Goal: Information Seeking & Learning: Learn about a topic

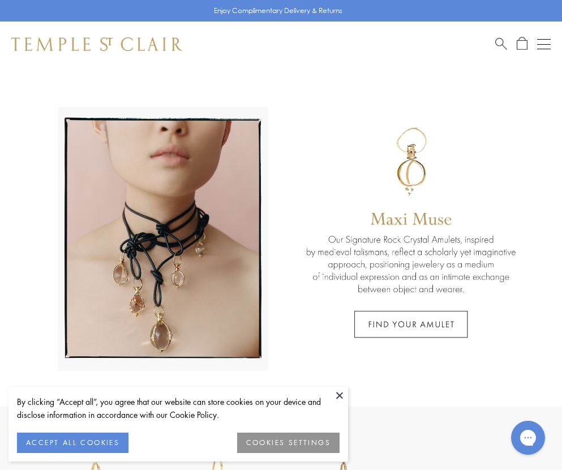
click at [344, 393] on button at bounding box center [339, 395] width 17 height 17
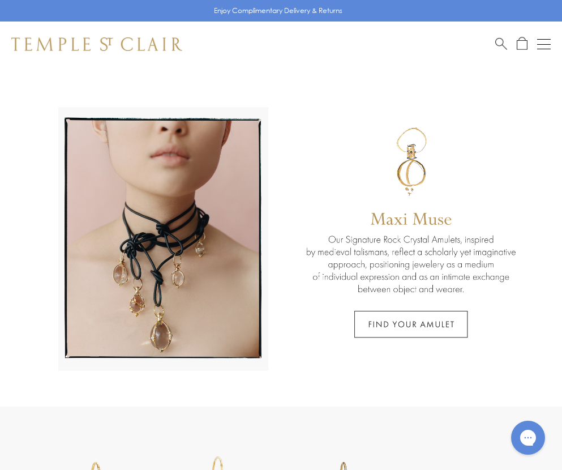
click at [381, 330] on link at bounding box center [281, 237] width 562 height 340
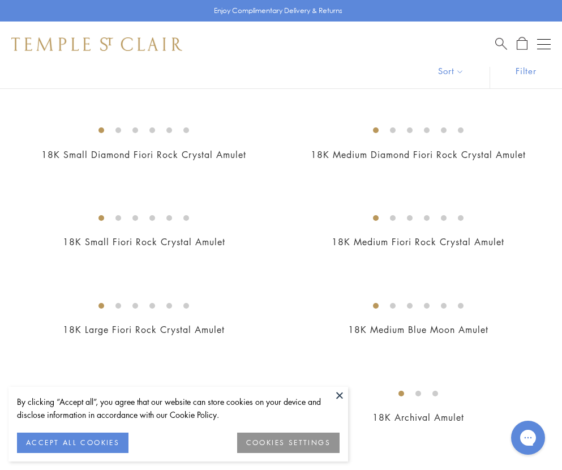
click at [340, 393] on button at bounding box center [339, 395] width 17 height 17
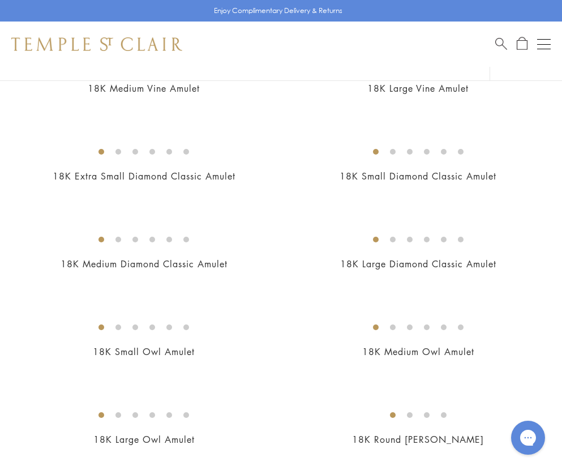
scroll to position [815, 0]
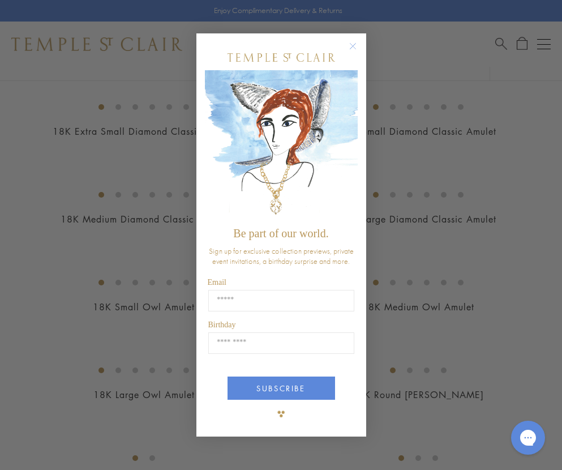
click at [352, 46] on circle "Close dialog" at bounding box center [353, 47] width 14 height 14
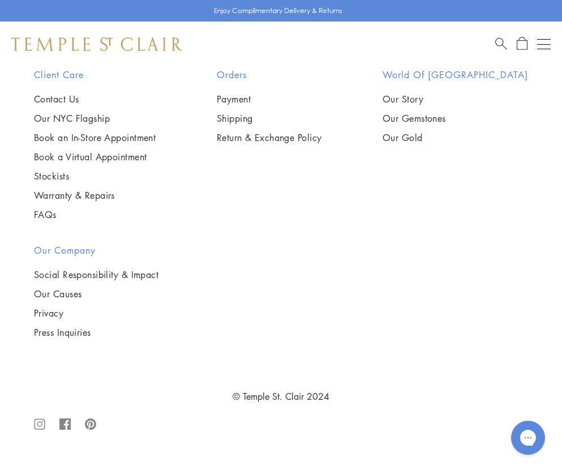
scroll to position [8871, 0]
click at [545, 42] on button "Open navigation" at bounding box center [544, 44] width 14 height 14
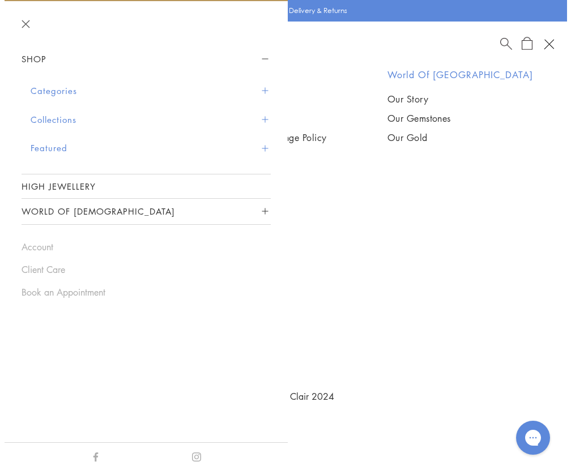
scroll to position [8982, 0]
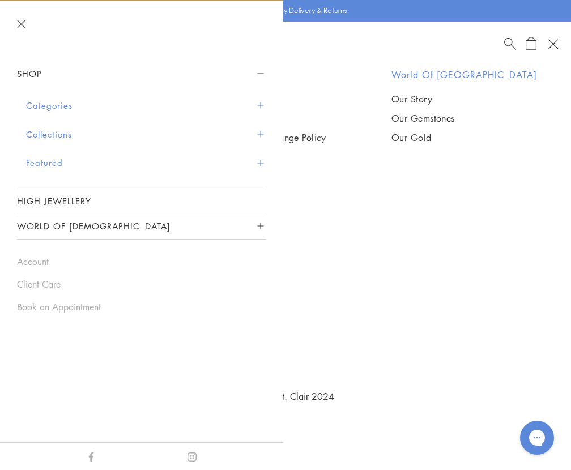
click at [263, 104] on span "Sidebar navigation" at bounding box center [260, 105] width 6 height 6
click at [262, 105] on span "Sidebar navigation" at bounding box center [260, 105] width 6 height 6
click at [54, 107] on button "Categories" at bounding box center [146, 105] width 240 height 29
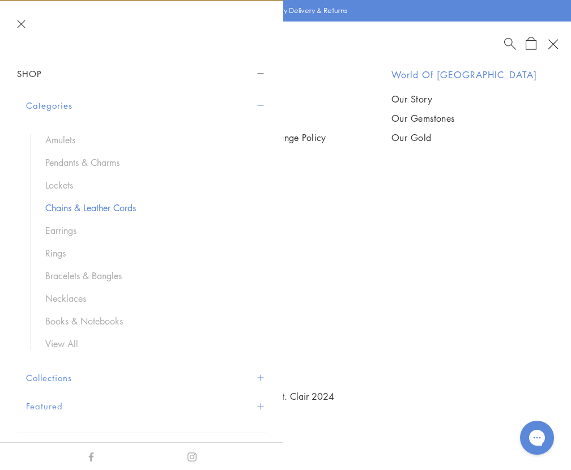
click at [68, 211] on link "Chains & Leather Cords" at bounding box center [149, 208] width 209 height 12
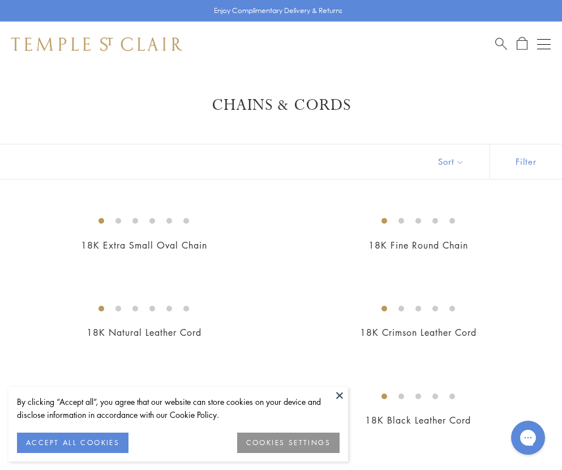
click at [341, 395] on button at bounding box center [339, 395] width 17 height 17
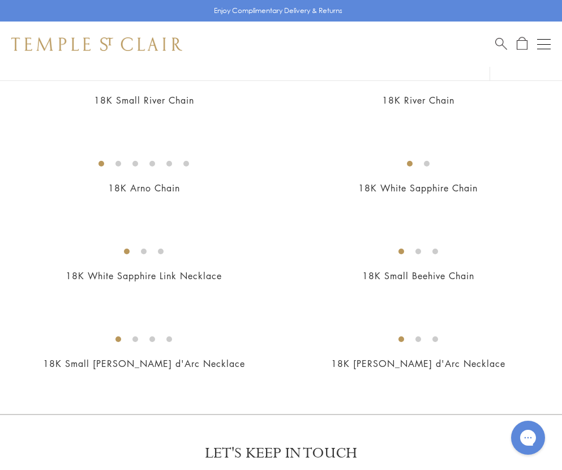
scroll to position [734, 0]
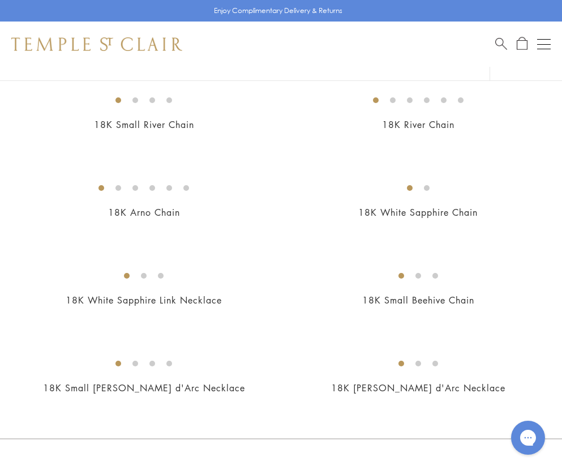
click at [0, 0] on img at bounding box center [0, 0] width 0 height 0
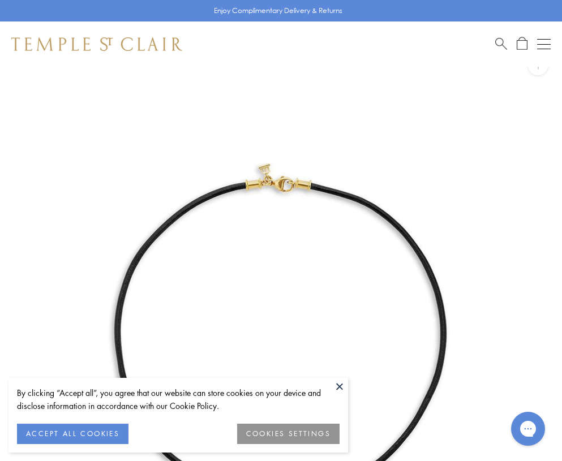
scroll to position [67, 0]
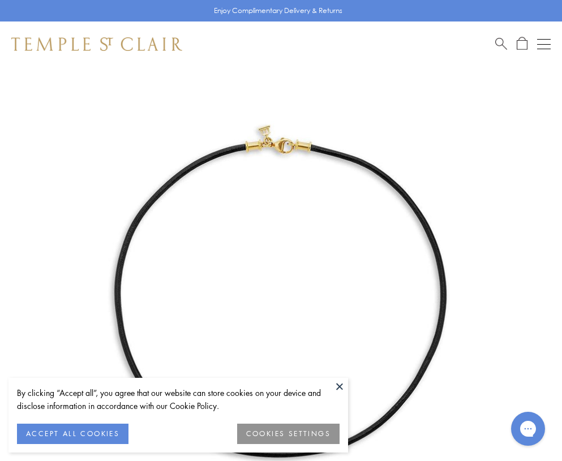
click at [340, 392] on button at bounding box center [339, 386] width 17 height 17
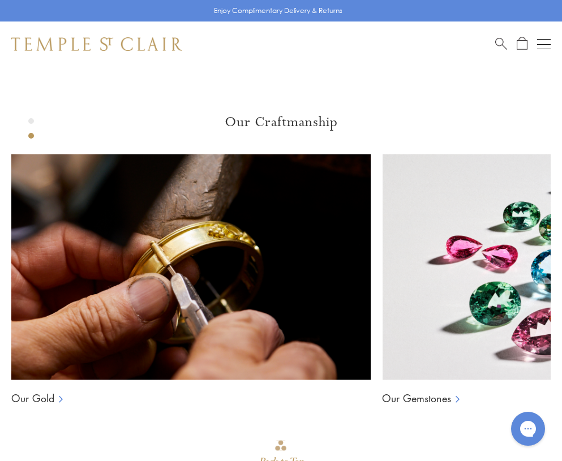
scroll to position [964, 0]
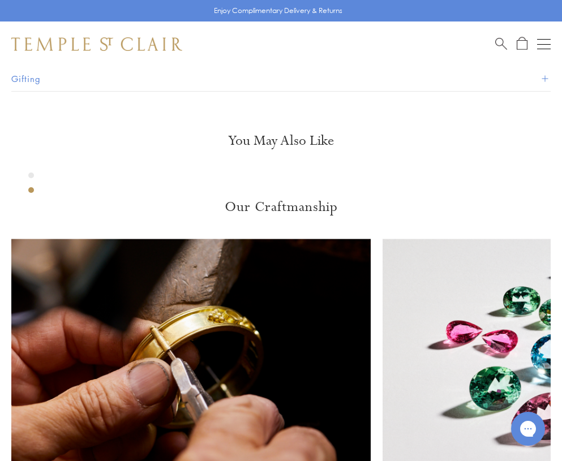
scroll to position [883, 0]
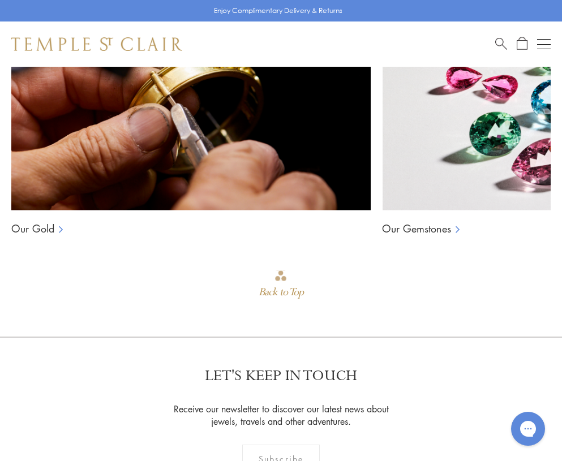
scroll to position [1129, 0]
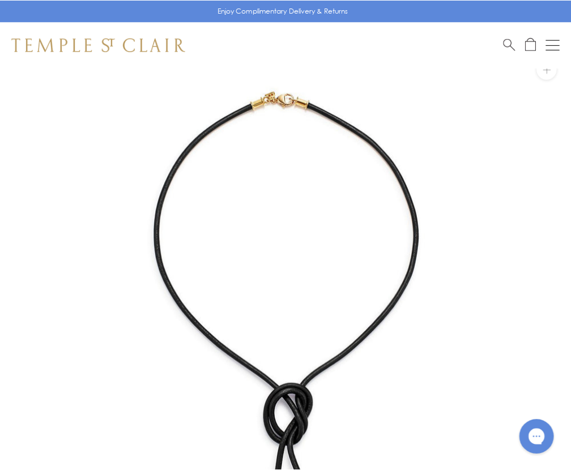
scroll to position [18, 0]
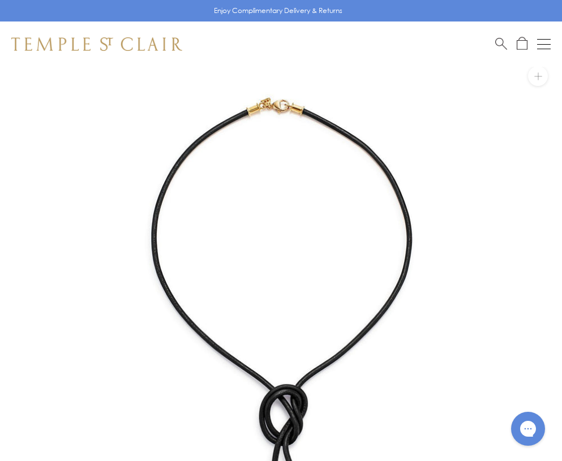
click at [546, 42] on button "Open navigation" at bounding box center [544, 44] width 14 height 14
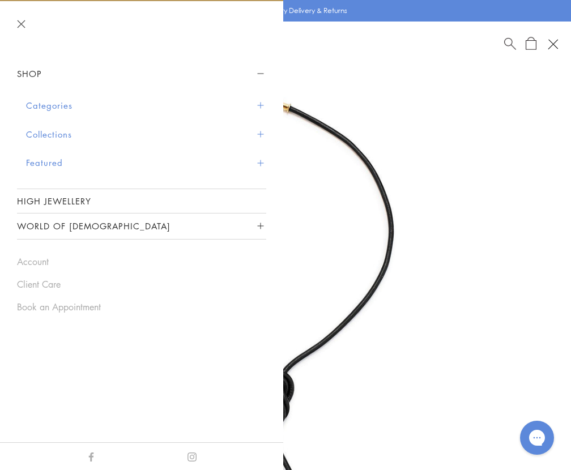
click at [258, 102] on span "Sidebar navigation" at bounding box center [260, 105] width 6 height 6
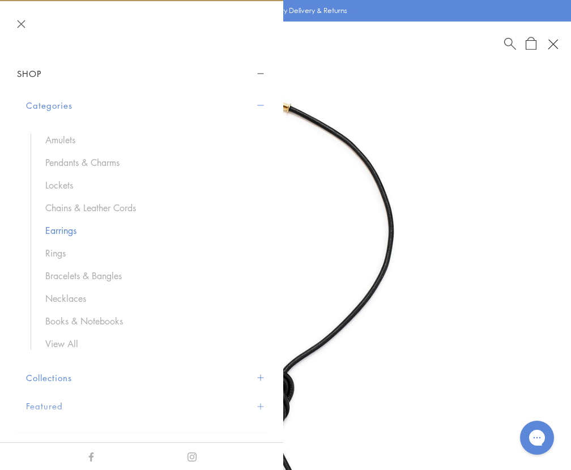
click at [70, 229] on link "Earrings" at bounding box center [149, 230] width 209 height 12
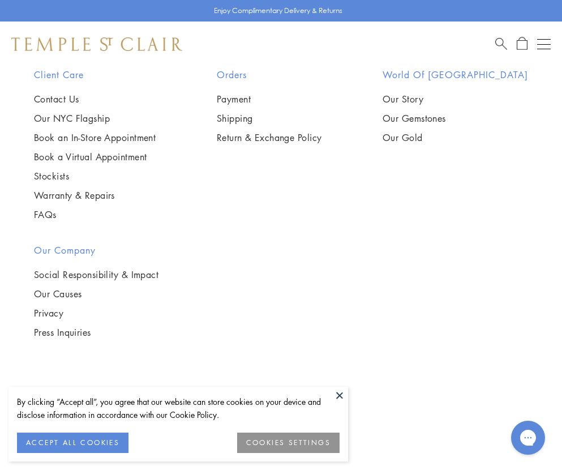
scroll to position [8626, 0]
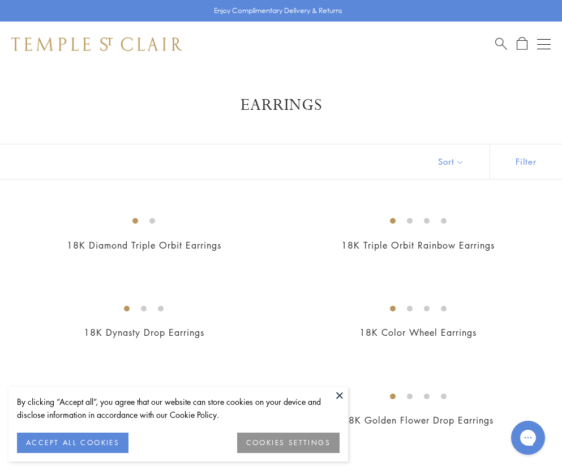
click at [339, 393] on button at bounding box center [339, 395] width 17 height 17
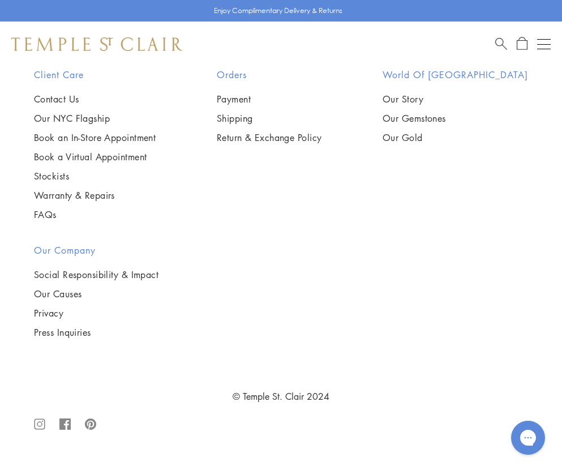
scroll to position [2184, 0]
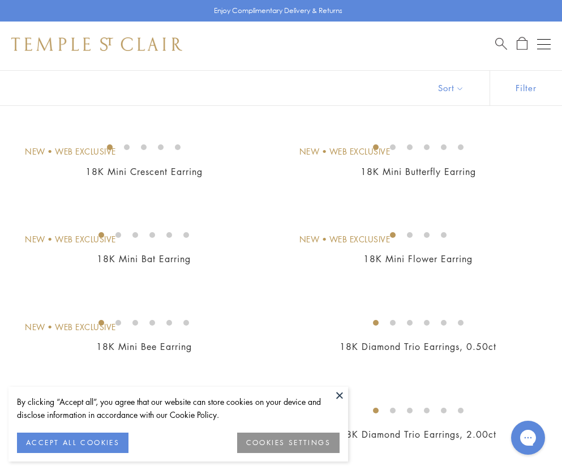
scroll to position [159, 0]
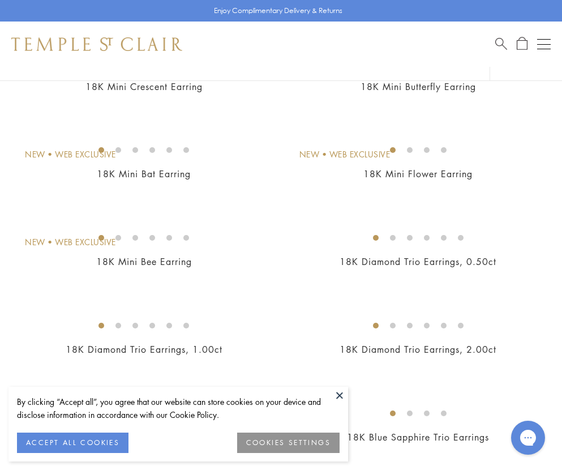
click at [336, 395] on button at bounding box center [339, 395] width 17 height 17
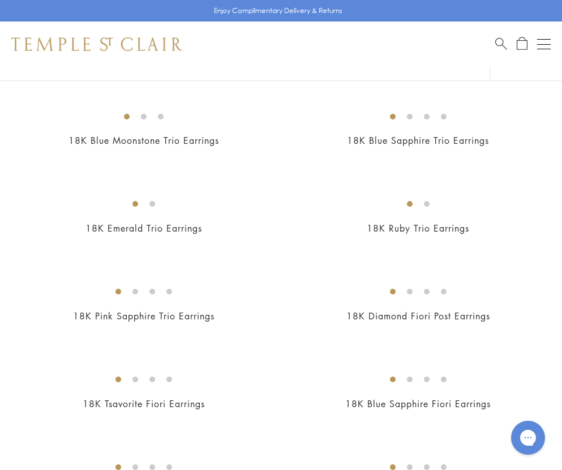
scroll to position [501, 0]
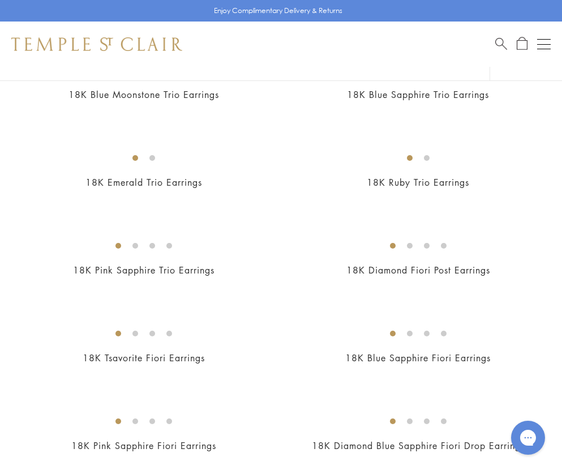
click at [0, 0] on img at bounding box center [0, 0] width 0 height 0
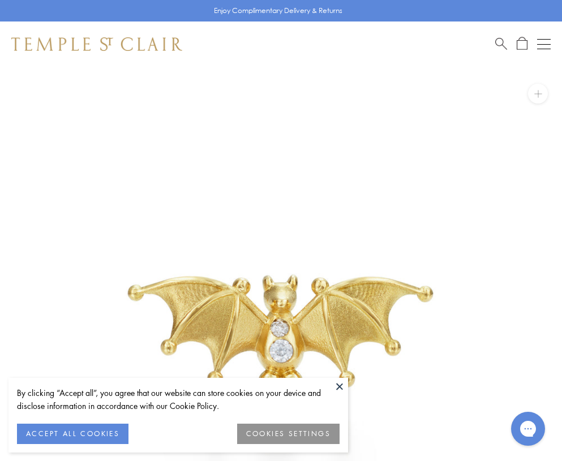
click at [339, 386] on button at bounding box center [339, 386] width 17 height 17
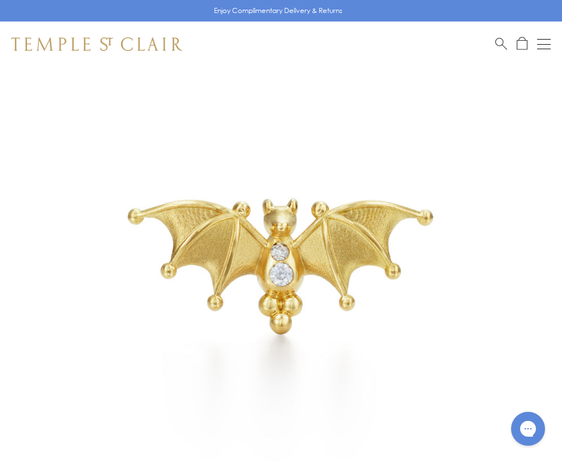
scroll to position [50, 0]
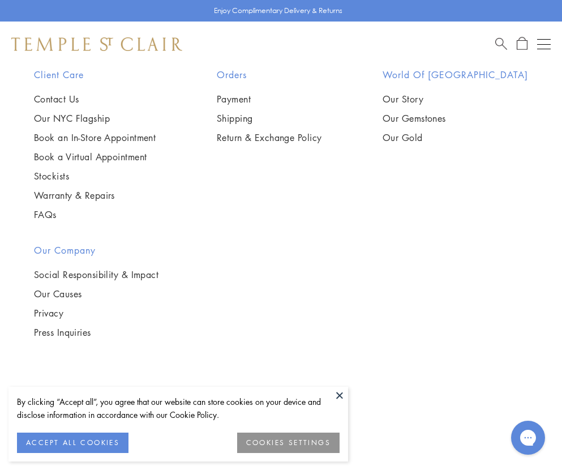
scroll to position [8563, 0]
click at [0, 0] on img at bounding box center [0, 0] width 0 height 0
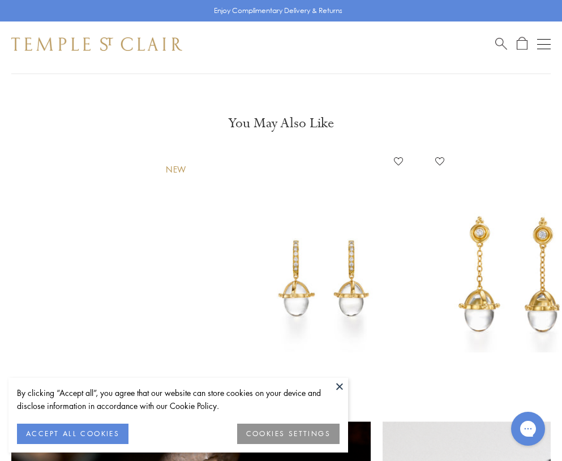
scroll to position [883, 0]
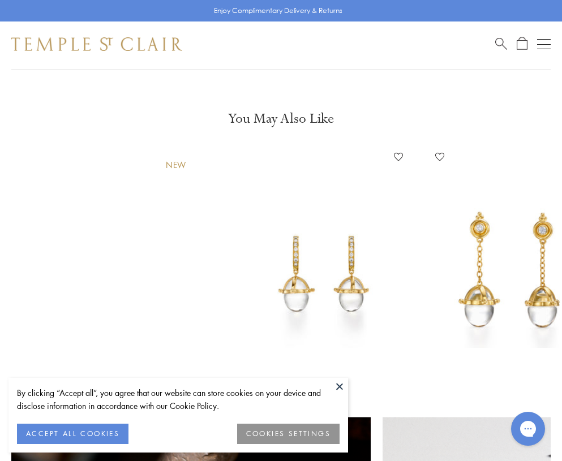
click at [542, 45] on button "Open navigation" at bounding box center [544, 44] width 14 height 14
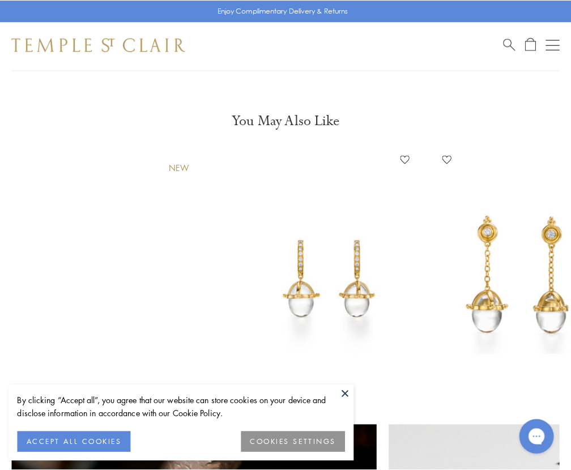
scroll to position [892, 0]
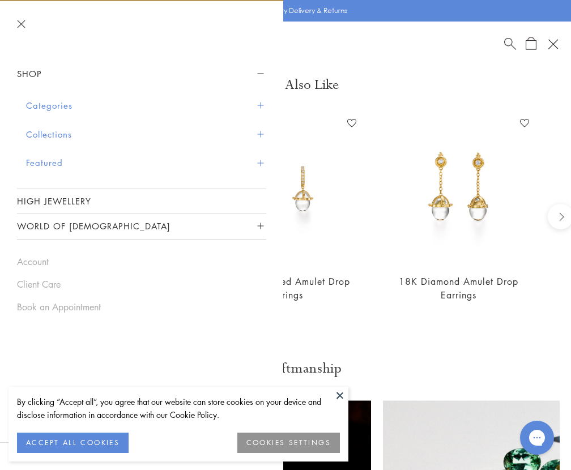
click at [262, 104] on span "Sidebar navigation" at bounding box center [260, 105] width 6 height 6
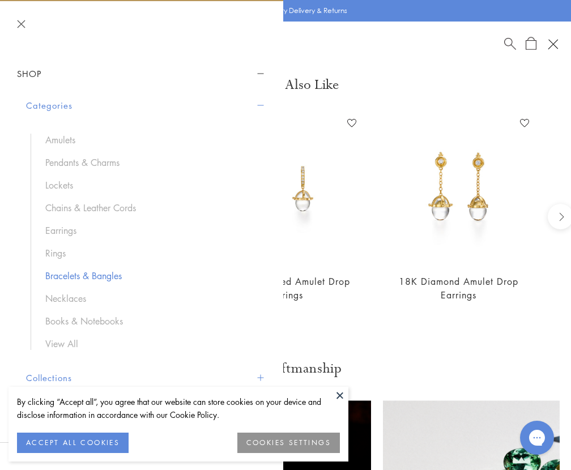
click at [77, 272] on link "Bracelets & Bangles" at bounding box center [149, 275] width 209 height 12
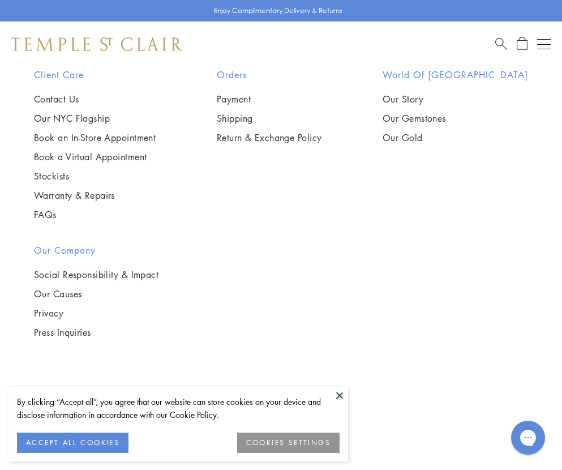
scroll to position [6105, 0]
click at [551, 45] on div "Shop Shop Categories Amulets Pendants & Charms Lockets Chains & Leather Cords E…" at bounding box center [281, 44] width 562 height 45
click at [540, 42] on button "Open navigation" at bounding box center [544, 44] width 14 height 14
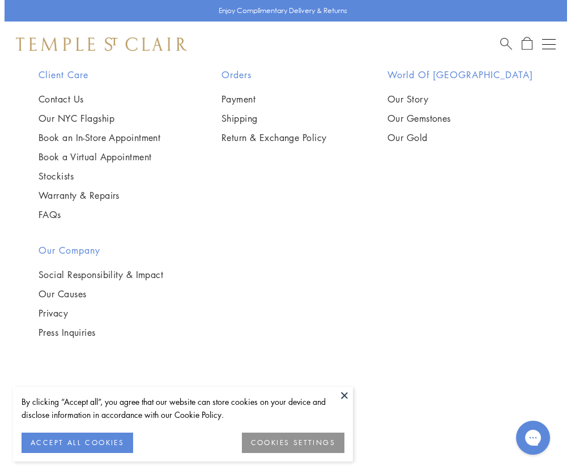
scroll to position [7016, 0]
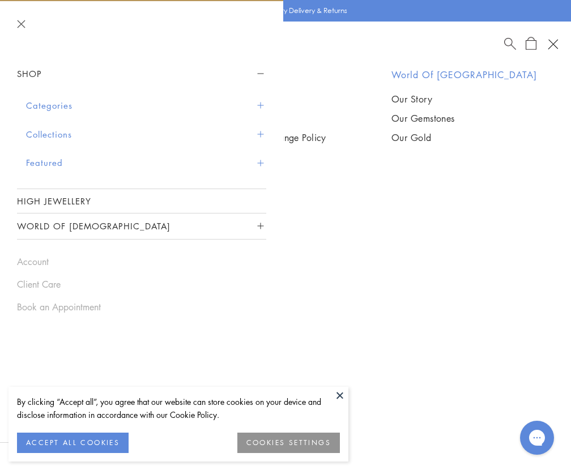
click at [261, 158] on button "Featured" at bounding box center [146, 162] width 240 height 29
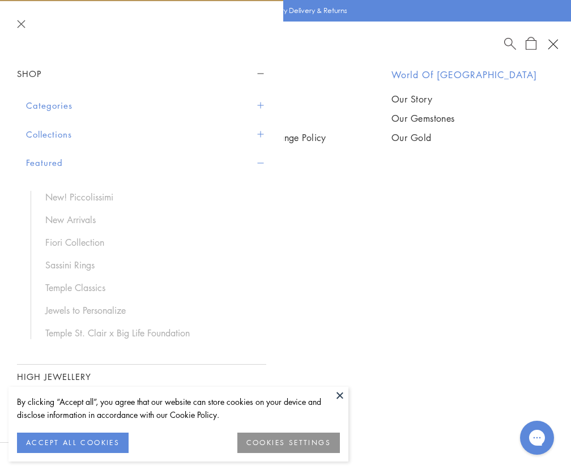
click at [257, 136] on span "Sidebar navigation" at bounding box center [260, 134] width 6 height 6
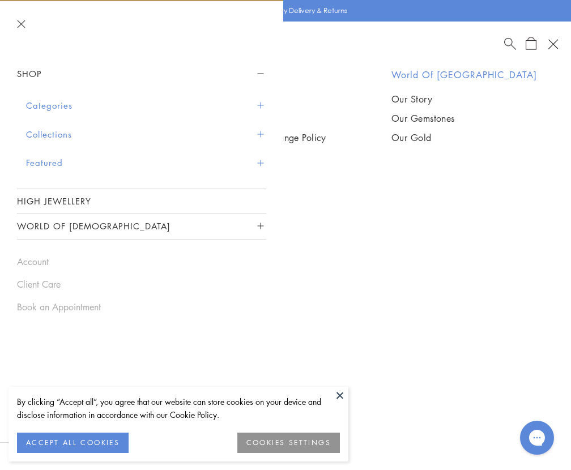
click at [257, 131] on span "Sidebar navigation" at bounding box center [260, 134] width 6 height 6
click at [260, 131] on span "Sidebar navigation" at bounding box center [260, 134] width 6 height 6
click at [65, 131] on button "Collections" at bounding box center [146, 134] width 240 height 29
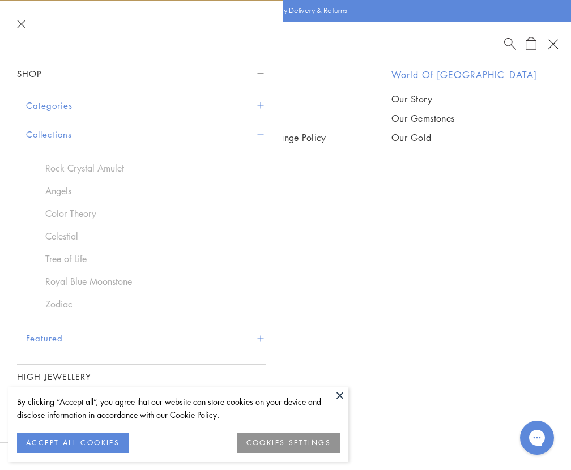
click at [65, 132] on button "Collections" at bounding box center [146, 134] width 240 height 29
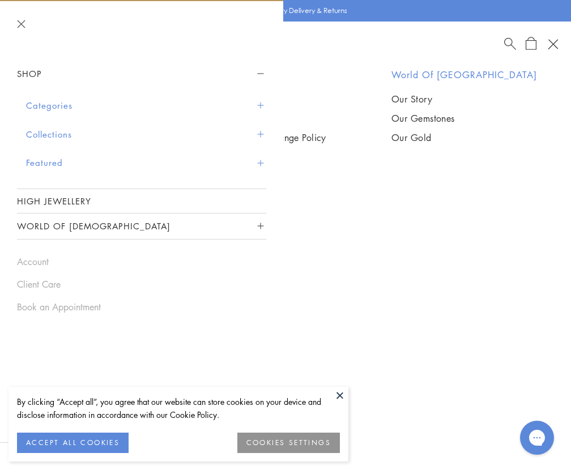
click at [65, 107] on button "Categories" at bounding box center [146, 105] width 240 height 29
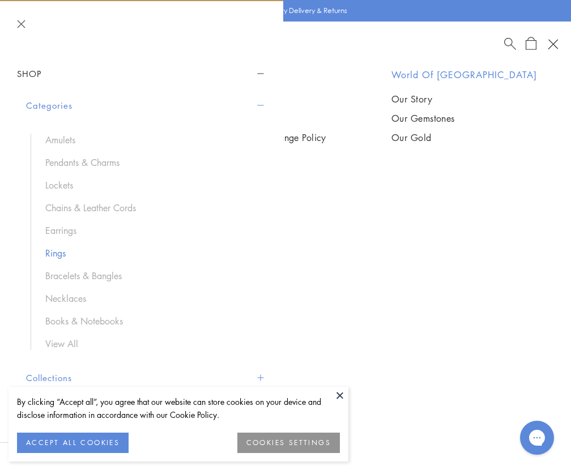
click at [63, 251] on link "Rings" at bounding box center [149, 253] width 209 height 12
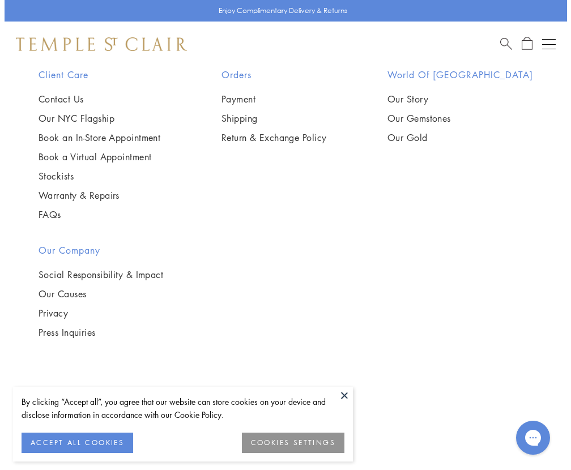
scroll to position [8075, 0]
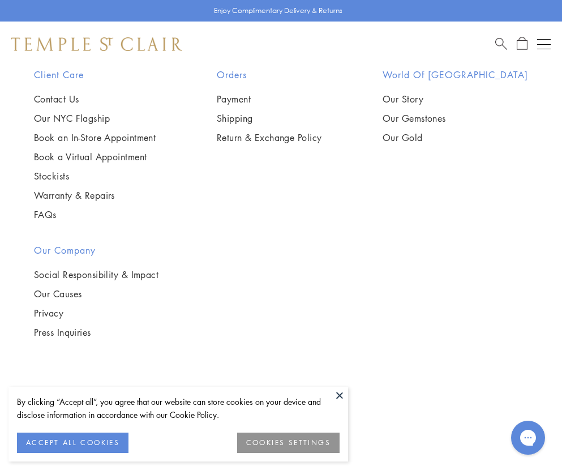
click at [554, 45] on div "Shop Shop Categories Amulets Pendants & Charms Lockets Chains & Leather Cords E…" at bounding box center [281, 44] width 562 height 45
click at [547, 41] on button "Open navigation" at bounding box center [544, 44] width 14 height 14
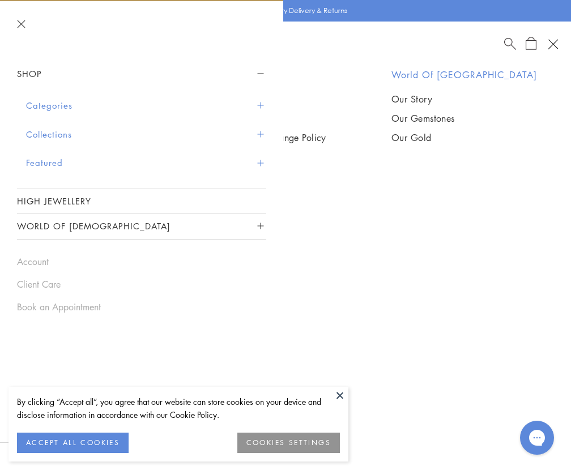
click at [252, 102] on button "Categories" at bounding box center [146, 105] width 240 height 29
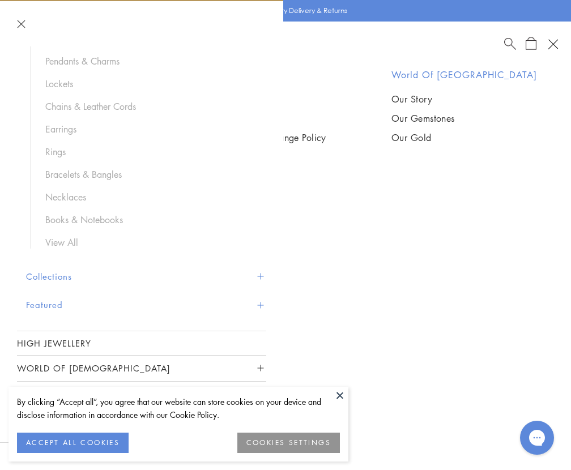
scroll to position [104, 0]
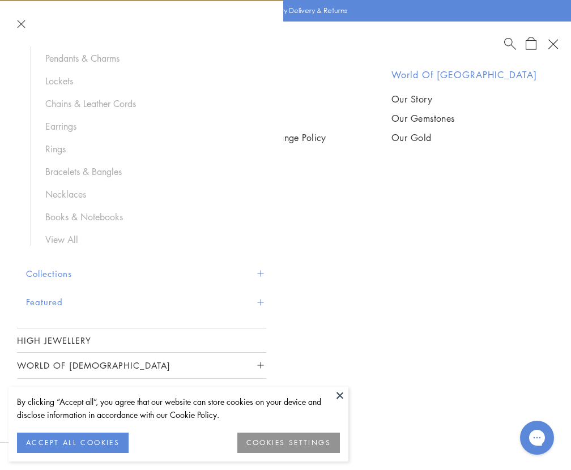
click at [257, 272] on span "Sidebar navigation" at bounding box center [260, 273] width 6 height 6
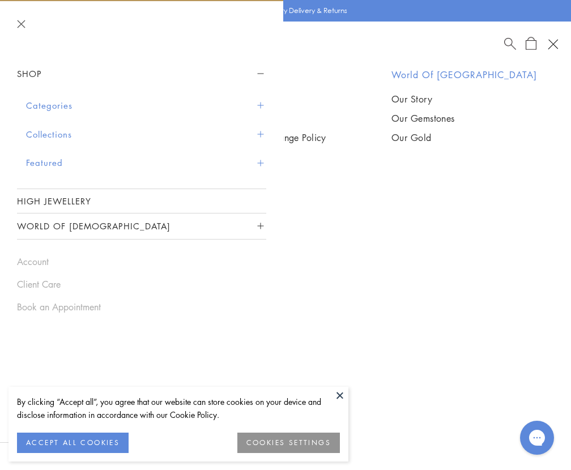
scroll to position [0, 0]
click at [262, 165] on span "Sidebar navigation" at bounding box center [260, 163] width 6 height 6
click at [259, 164] on span "Sidebar navigation" at bounding box center [260, 163] width 6 height 6
click at [61, 164] on button "Featured" at bounding box center [146, 162] width 240 height 29
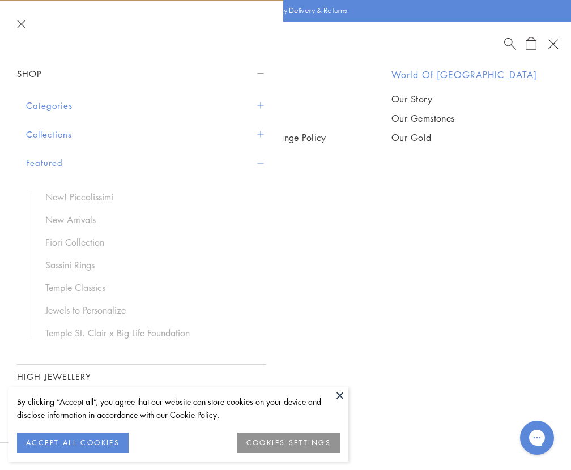
click at [62, 141] on button "Collections" at bounding box center [146, 134] width 240 height 29
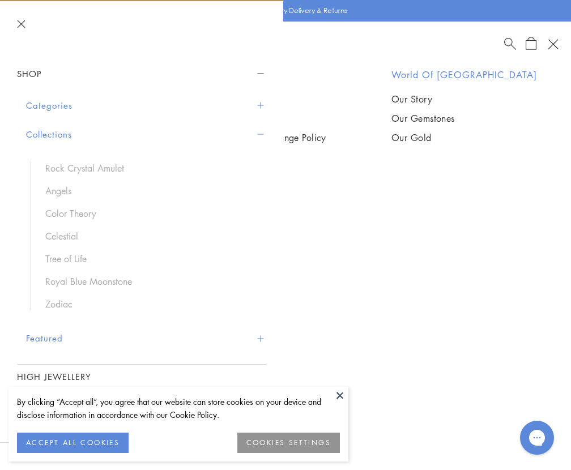
click at [61, 102] on button "Categories" at bounding box center [146, 105] width 240 height 29
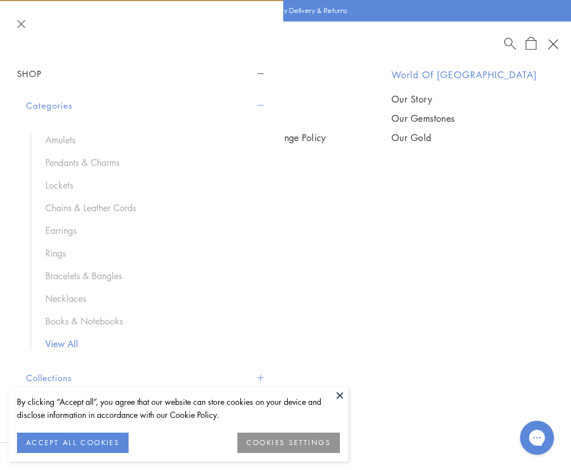
click at [54, 344] on link "View All" at bounding box center [149, 343] width 209 height 12
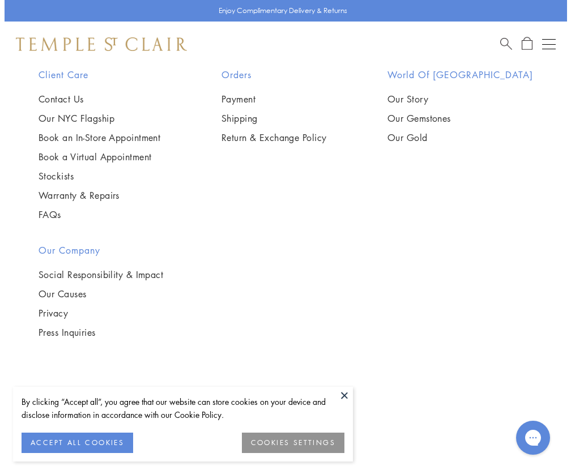
scroll to position [14072, 0]
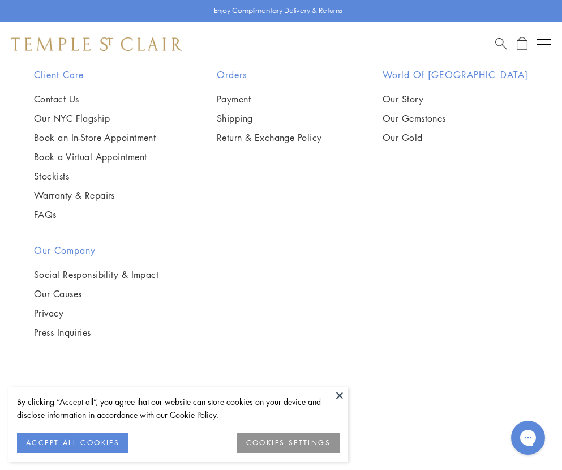
click at [498, 48] on span "Search" at bounding box center [501, 43] width 12 height 12
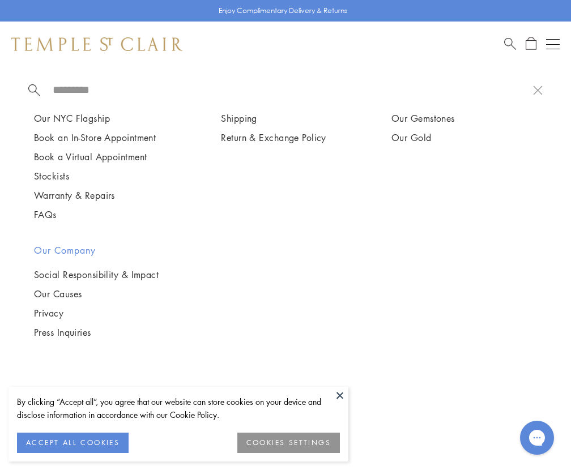
click at [506, 43] on span "Search" at bounding box center [510, 43] width 12 height 12
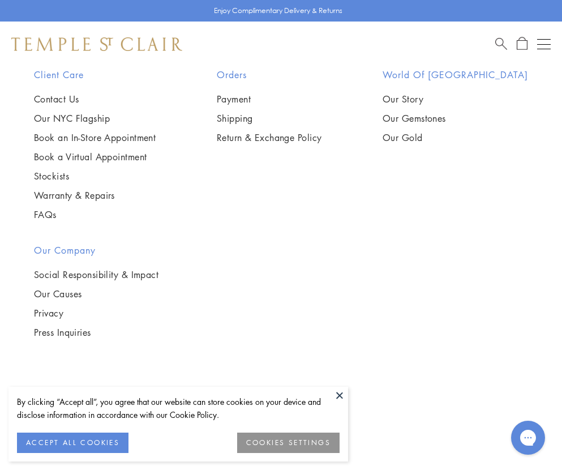
click at [506, 43] on span "Search" at bounding box center [501, 43] width 12 height 12
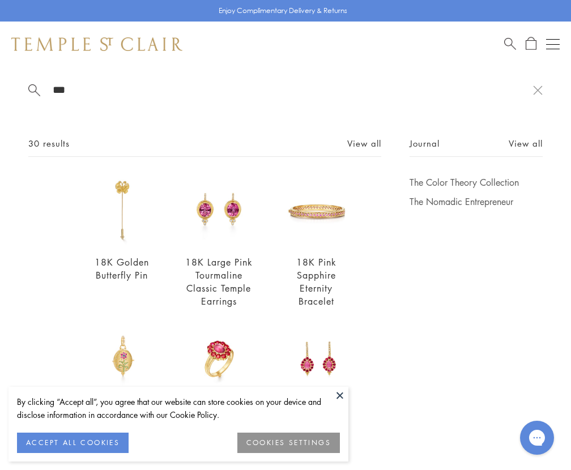
type input "***"
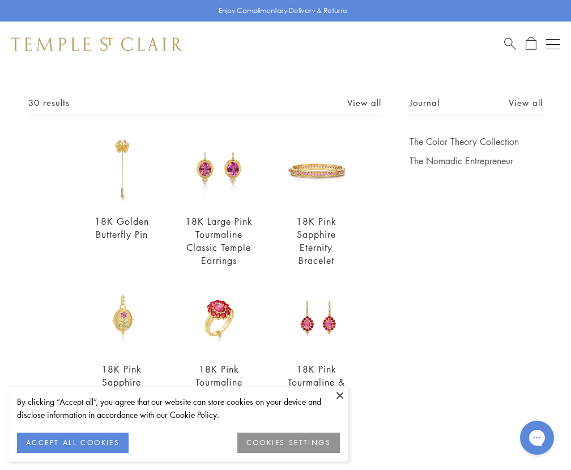
scroll to position [39, 0]
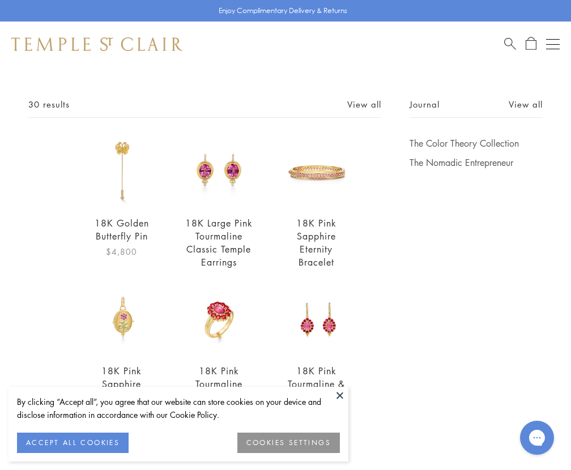
click at [118, 151] on img at bounding box center [121, 171] width 69 height 69
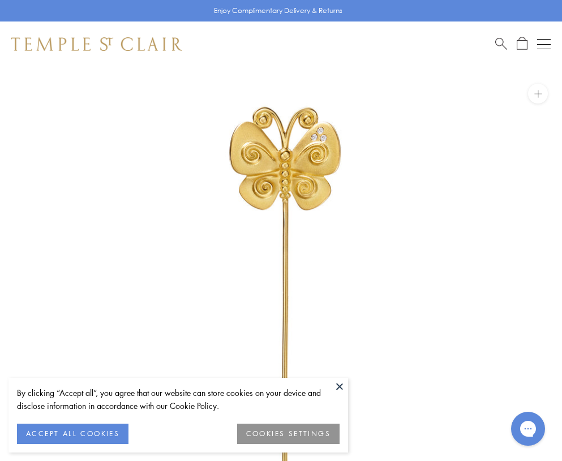
click at [497, 44] on span "Search" at bounding box center [501, 43] width 12 height 12
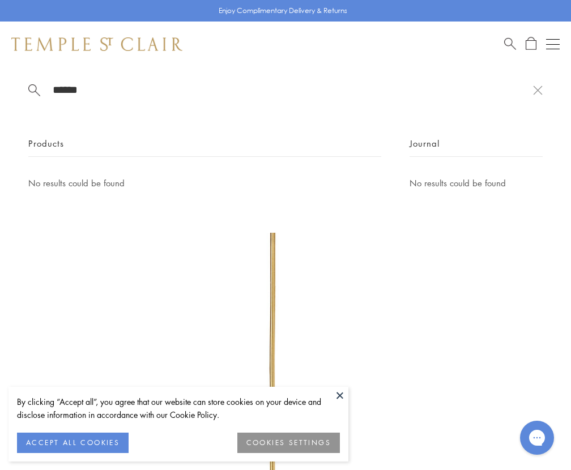
type input "******"
